Goal: Navigation & Orientation: Find specific page/section

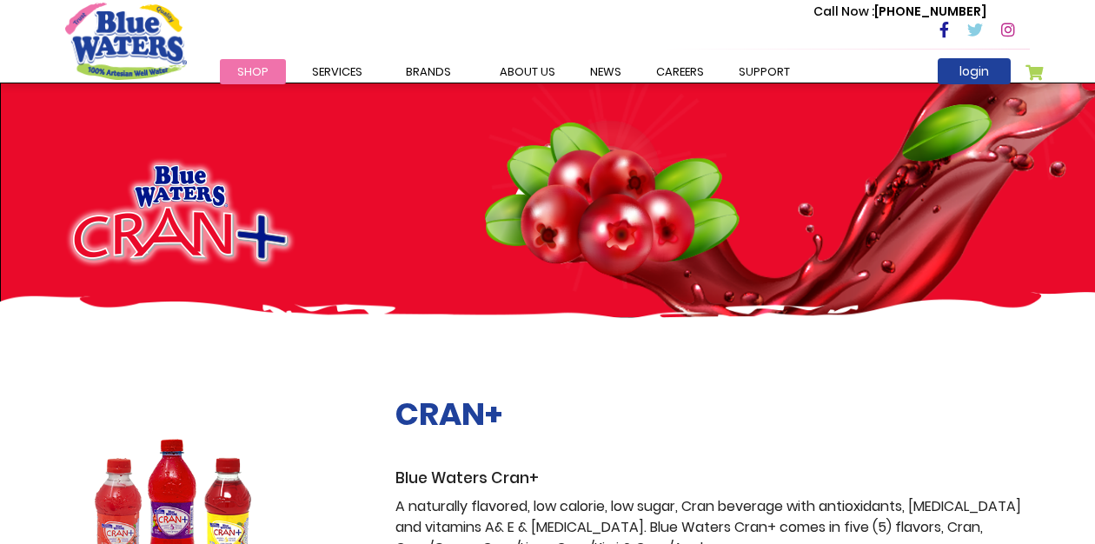
scroll to position [1020, 0]
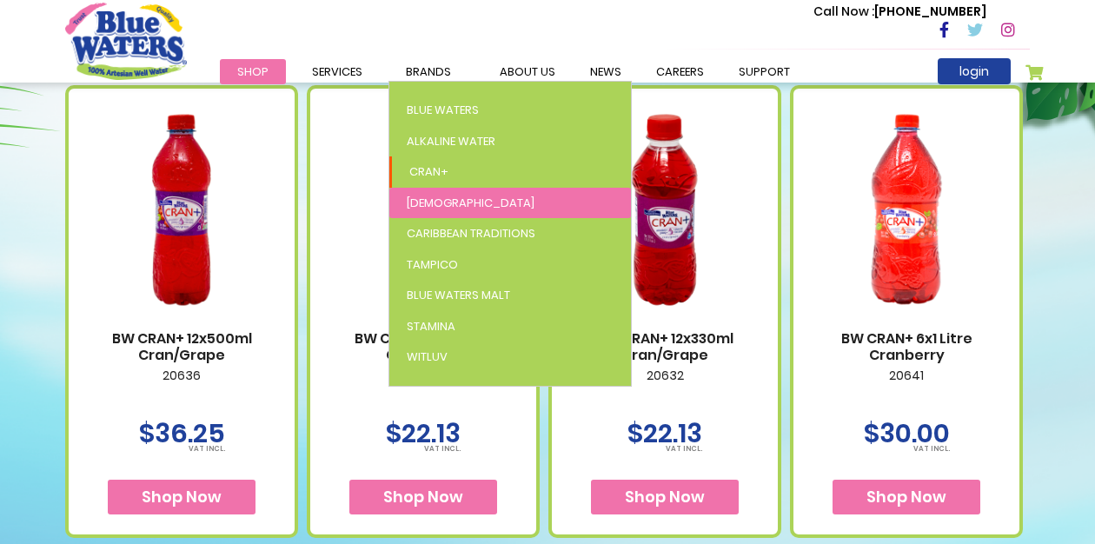
click at [436, 197] on link "[DEMOGRAPHIC_DATA]" at bounding box center [510, 203] width 242 height 31
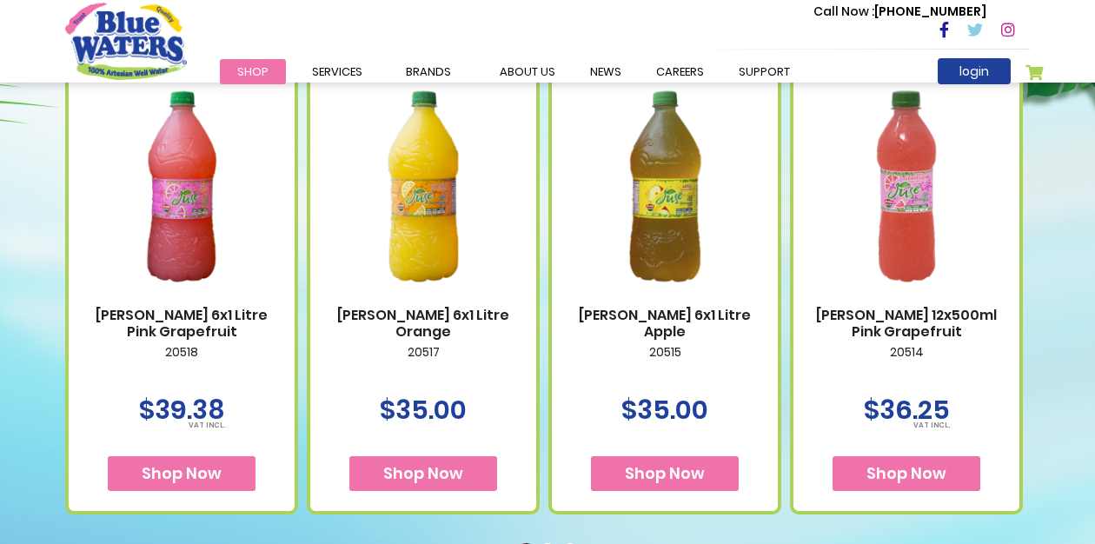
scroll to position [718, 0]
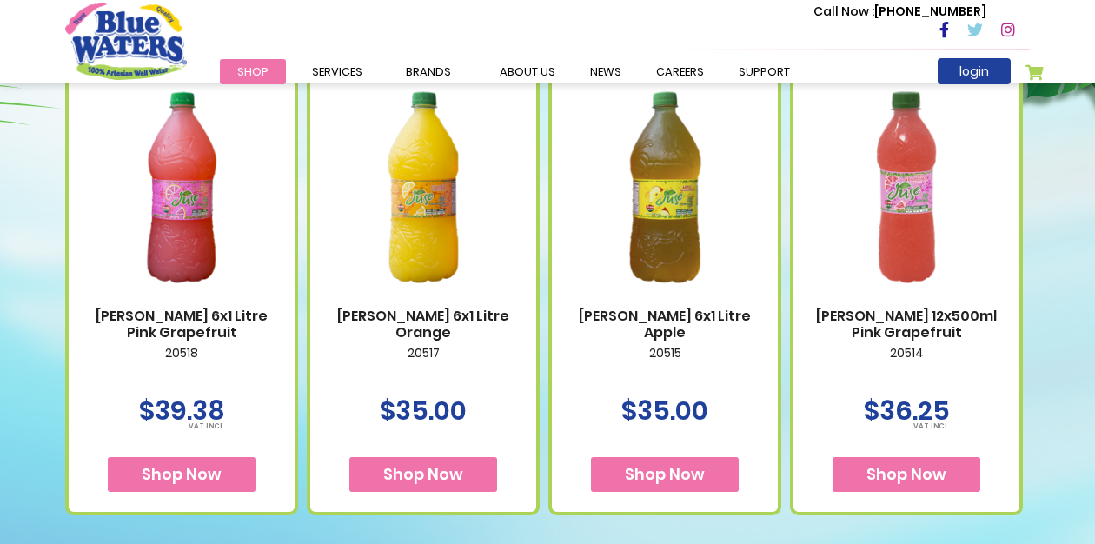
click at [902, 280] on img at bounding box center [906, 187] width 191 height 239
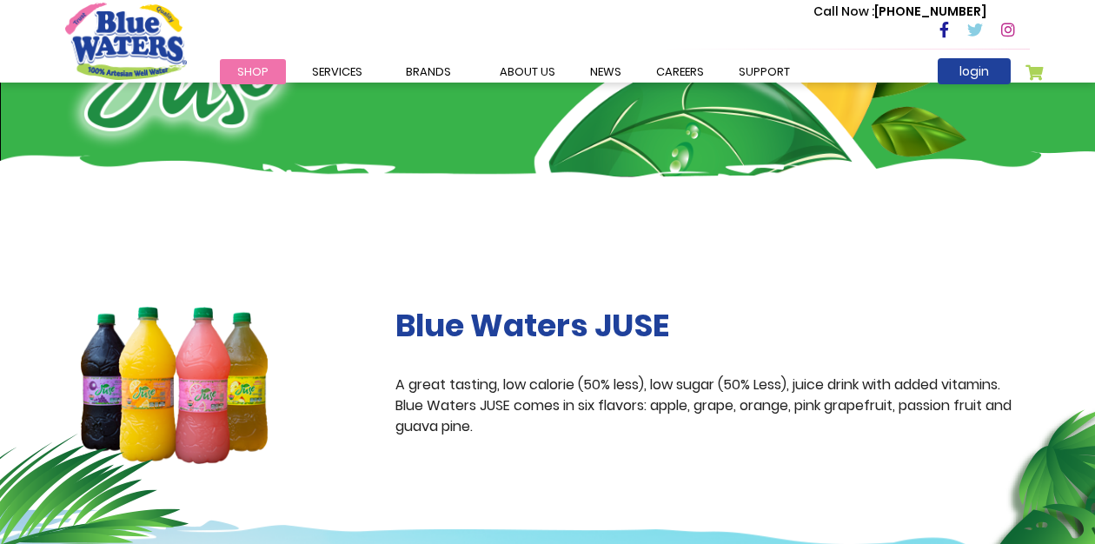
scroll to position [125, 0]
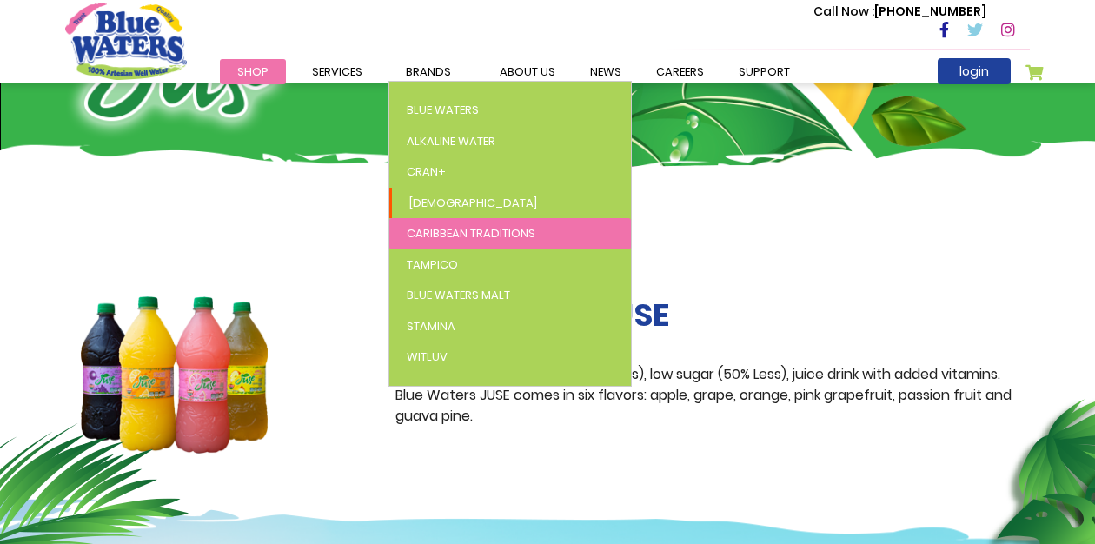
click at [475, 240] on span "Caribbean Traditions" at bounding box center [471, 233] width 129 height 17
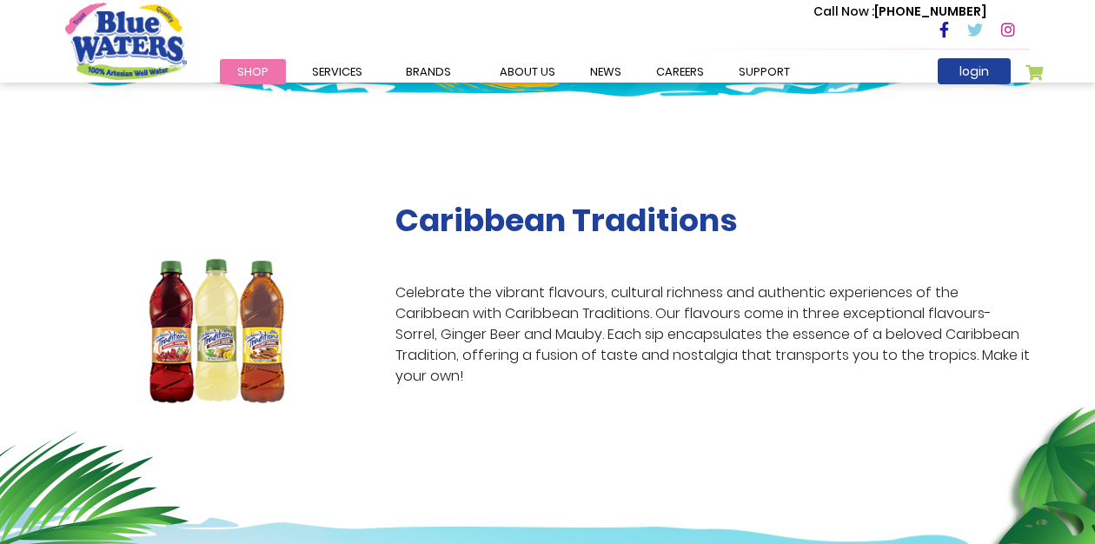
scroll to position [249, 0]
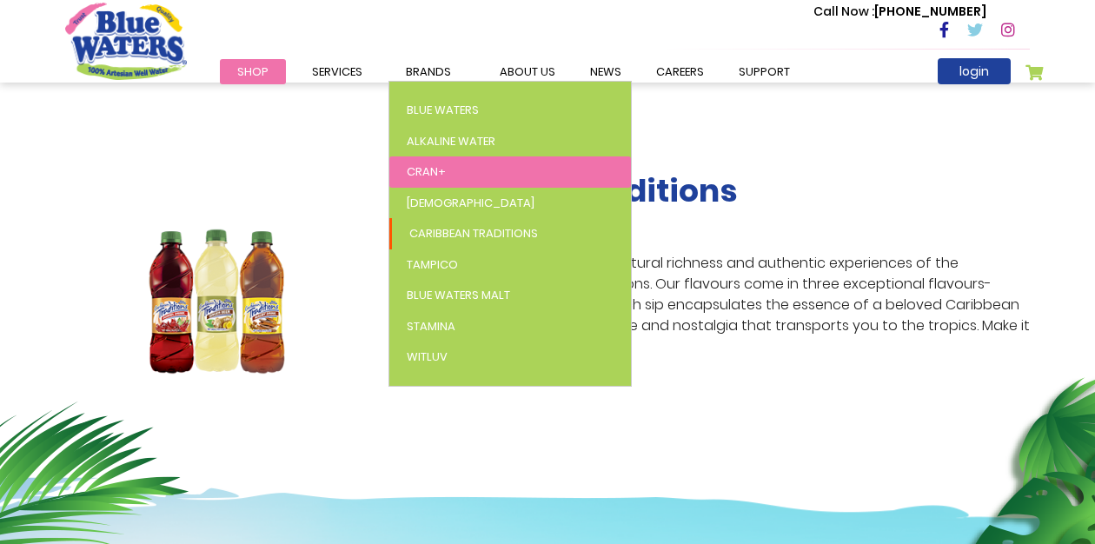
click at [489, 156] on link "Cran+" at bounding box center [510, 171] width 242 height 31
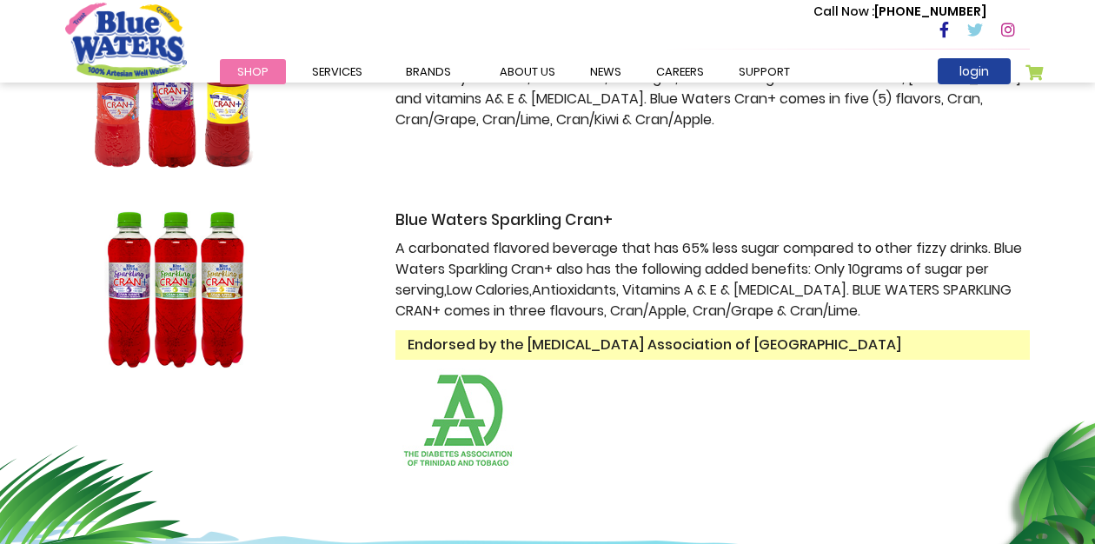
scroll to position [442, 0]
